Goal: Task Accomplishment & Management: Manage account settings

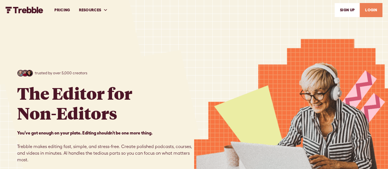
drag, startPoint x: 0, startPoint y: 0, endPoint x: 368, endPoint y: 12, distance: 368.1
click at [368, 12] on link "LOGIN" at bounding box center [371, 10] width 23 height 14
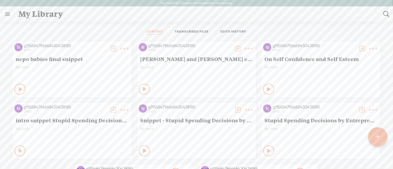
click at [6, 13] on link at bounding box center [7, 14] width 14 height 14
click at [114, 23] on body "You have 52 minutes of transcription remaining. Upgrade to increase your limit …" at bounding box center [196, 84] width 393 height 169
click at [7, 15] on link at bounding box center [7, 14] width 14 height 14
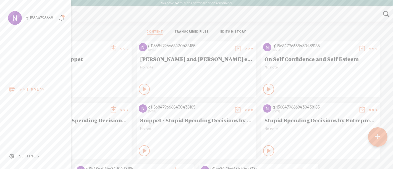
click at [19, 20] on div at bounding box center [15, 18] width 14 height 14
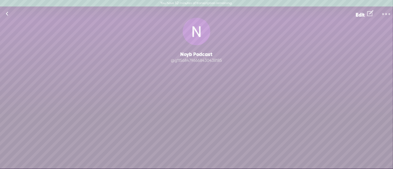
click at [7, 12] on link at bounding box center [7, 14] width 14 height 14
